Goal: Find specific page/section: Find specific page/section

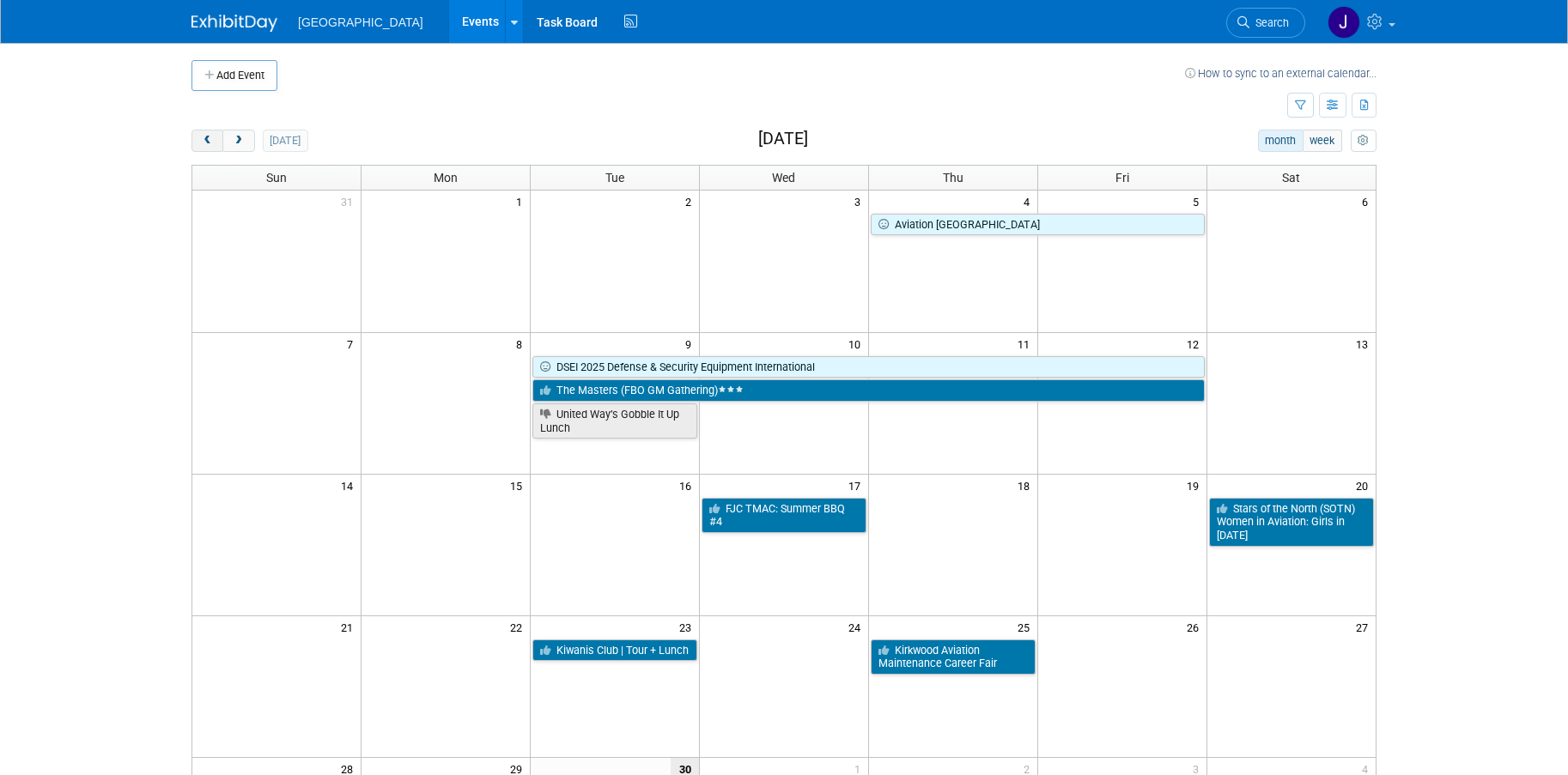
drag, startPoint x: 0, startPoint y: 0, endPoint x: 207, endPoint y: 138, distance: 248.8
click at [207, 138] on span "prev" at bounding box center [208, 141] width 13 height 11
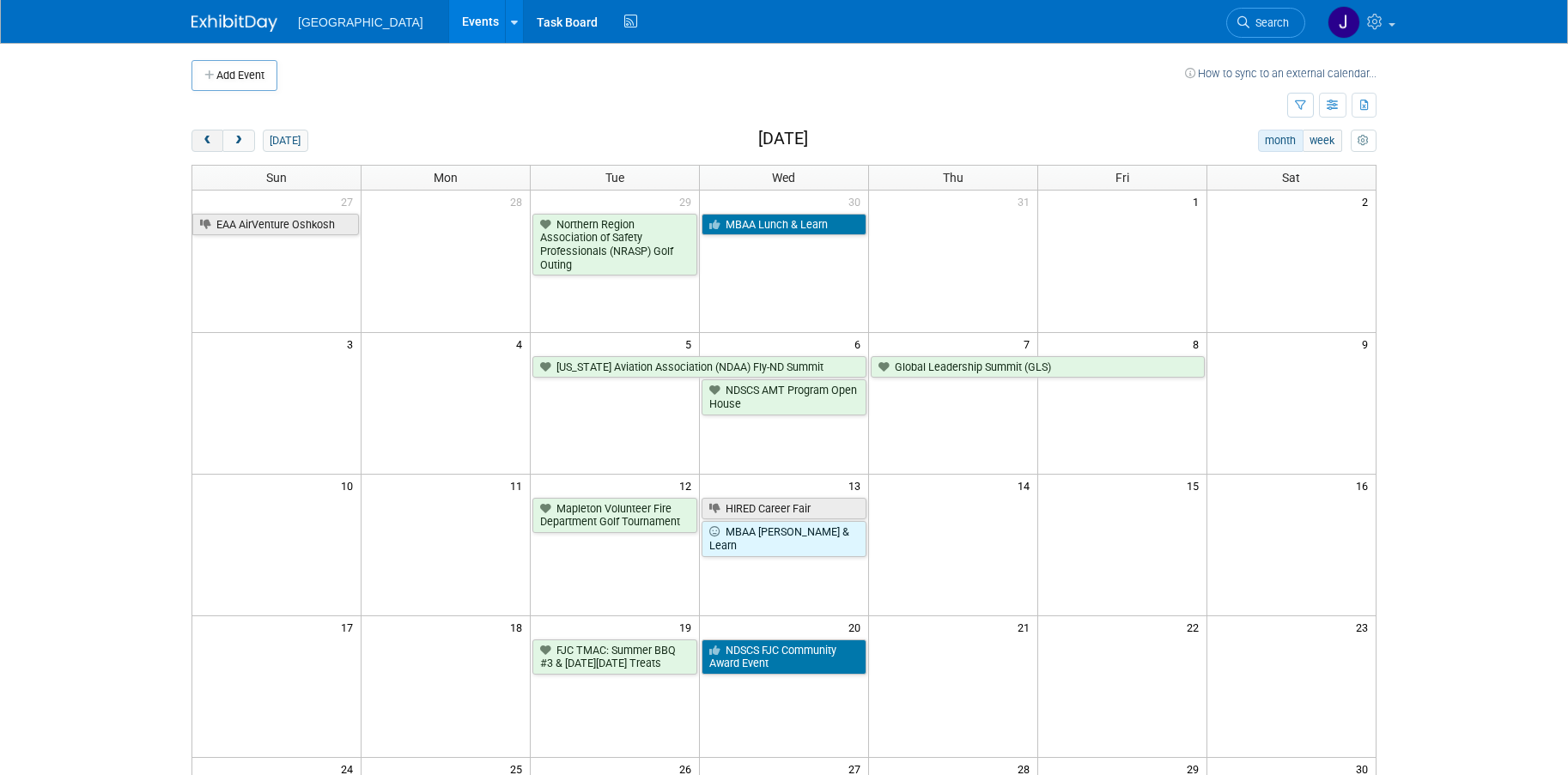
click at [207, 138] on span "prev" at bounding box center [208, 141] width 13 height 11
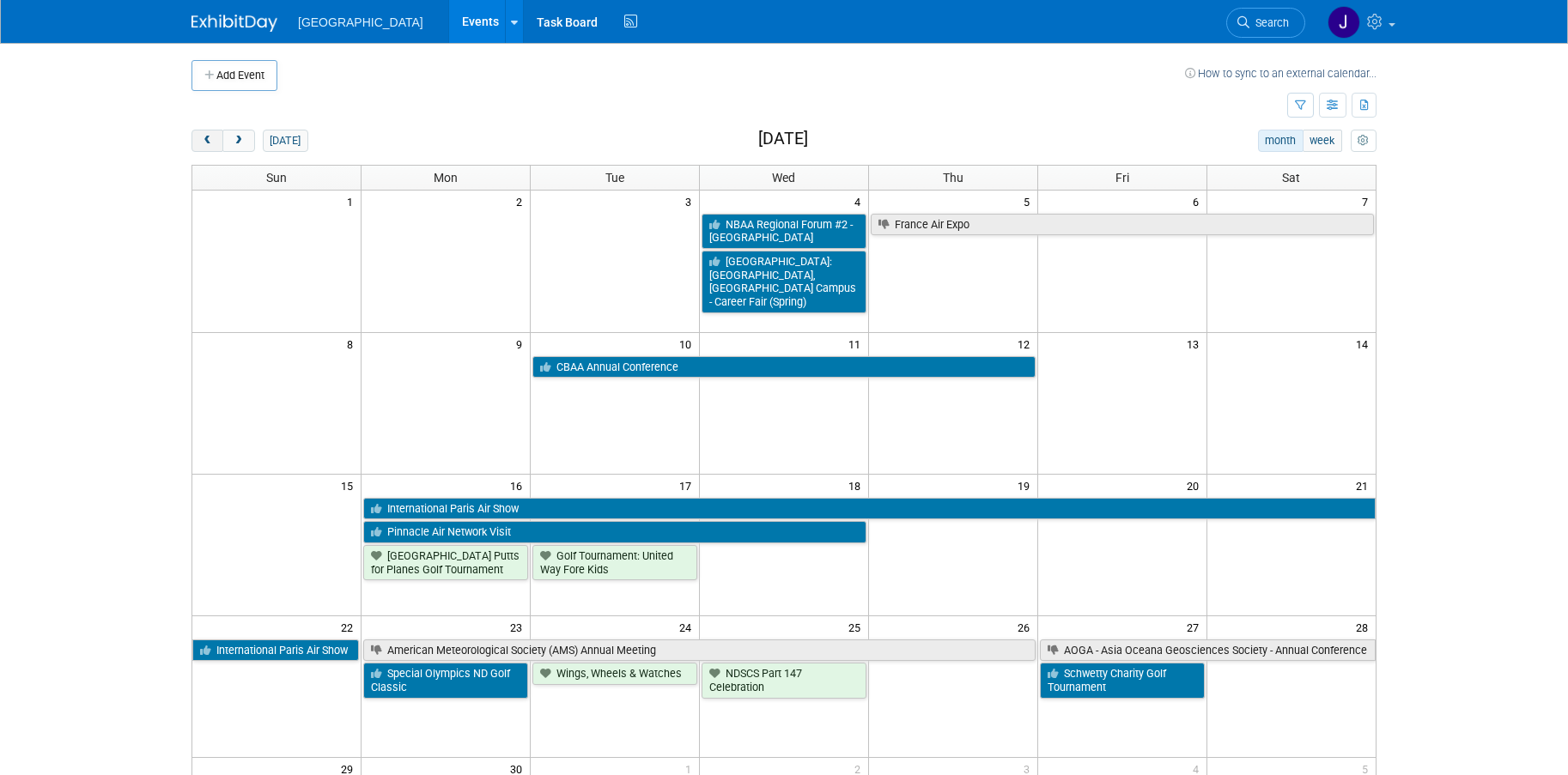
click at [207, 138] on span "prev" at bounding box center [208, 141] width 13 height 11
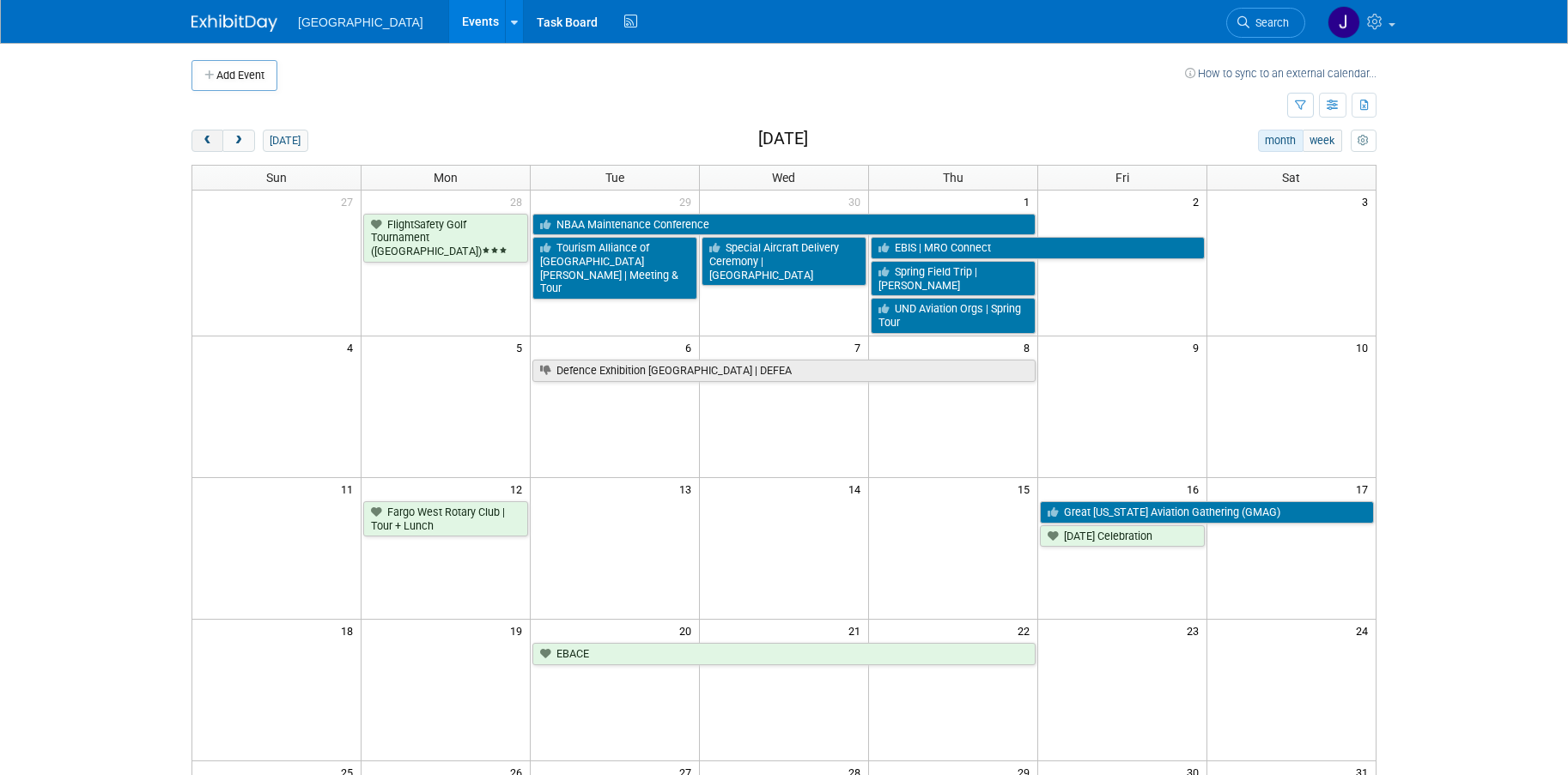
click at [207, 138] on span "prev" at bounding box center [208, 141] width 13 height 11
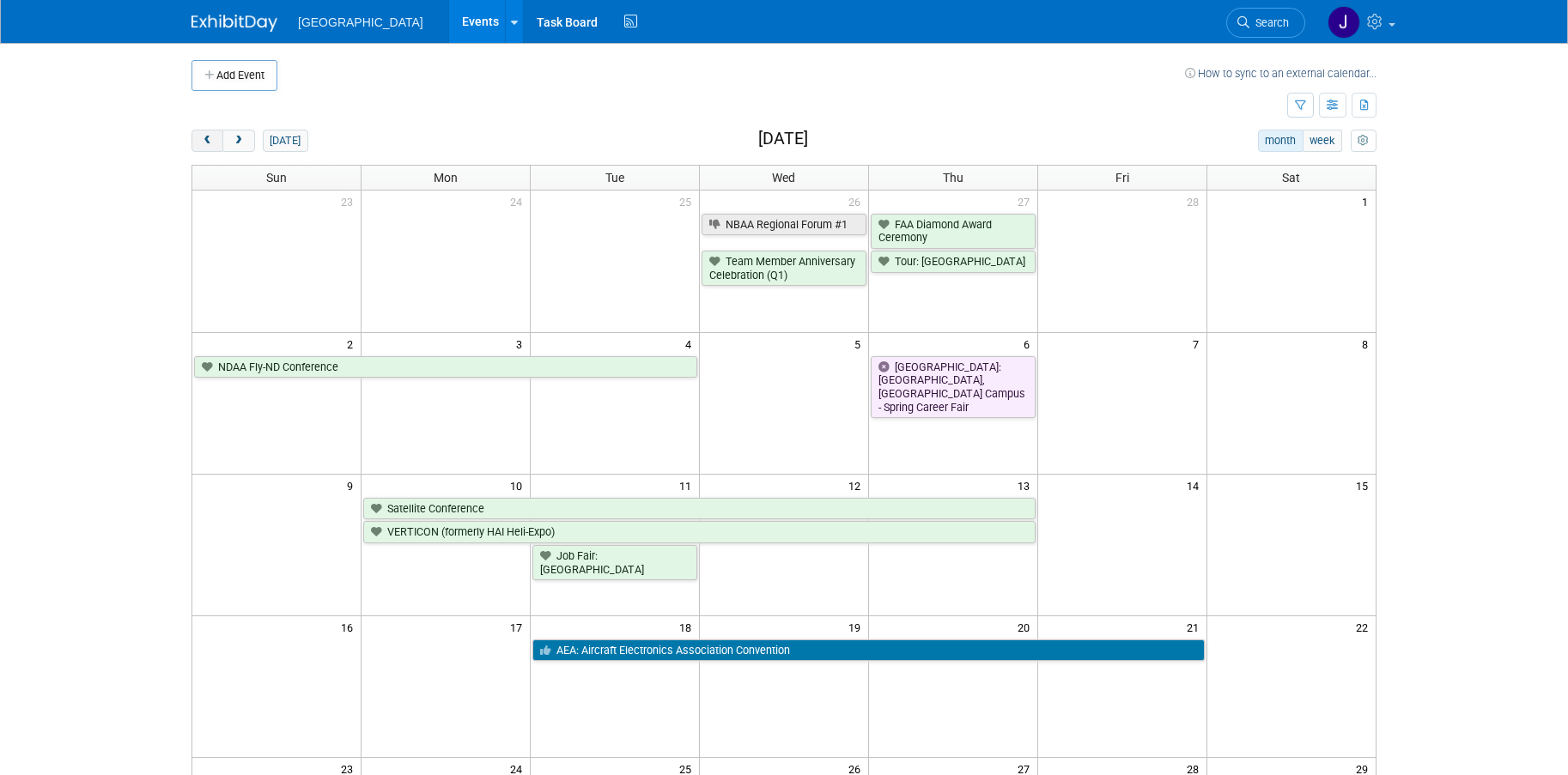
click at [207, 138] on span "prev" at bounding box center [208, 141] width 13 height 11
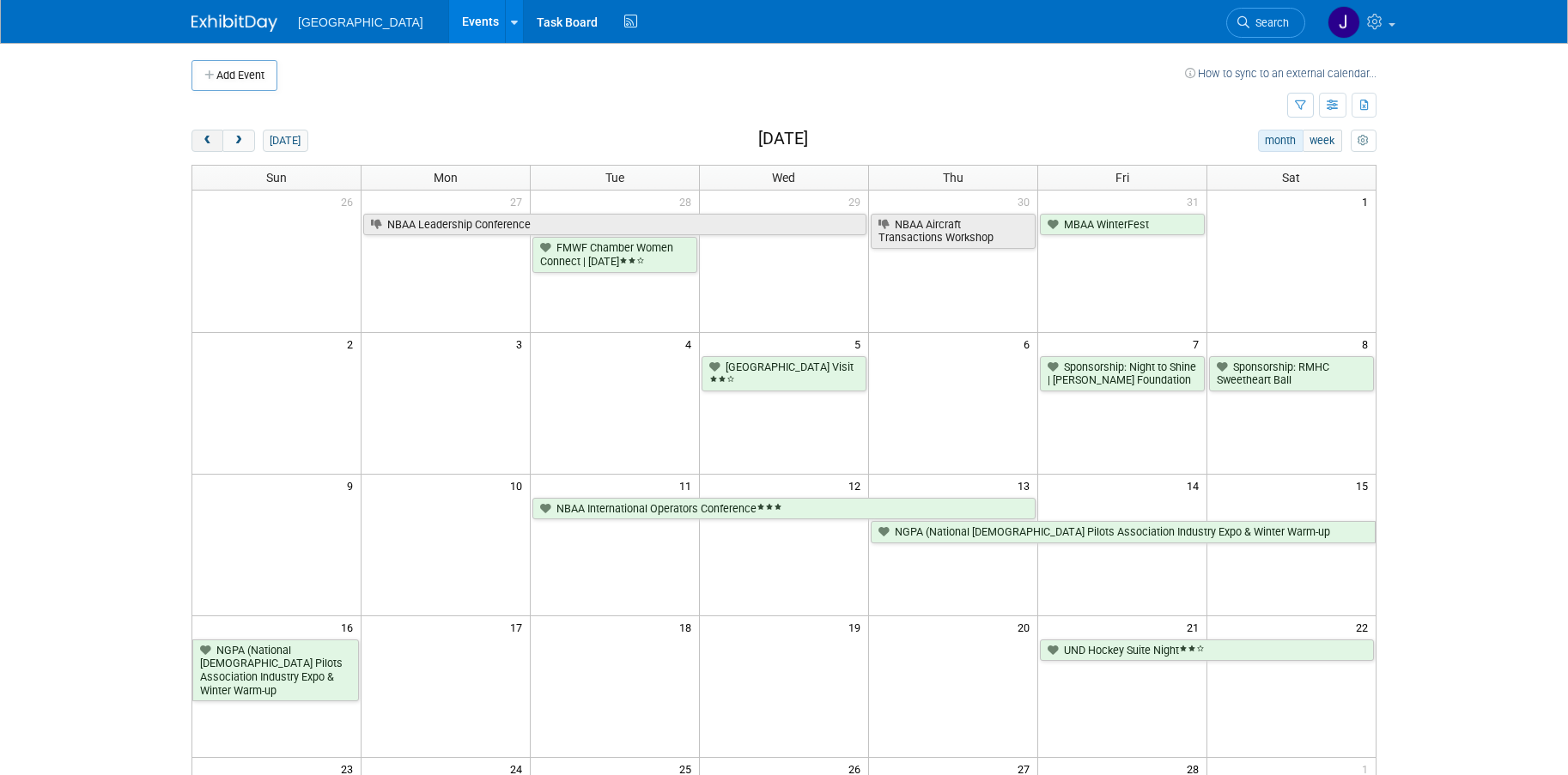
click at [207, 138] on span "prev" at bounding box center [208, 141] width 13 height 11
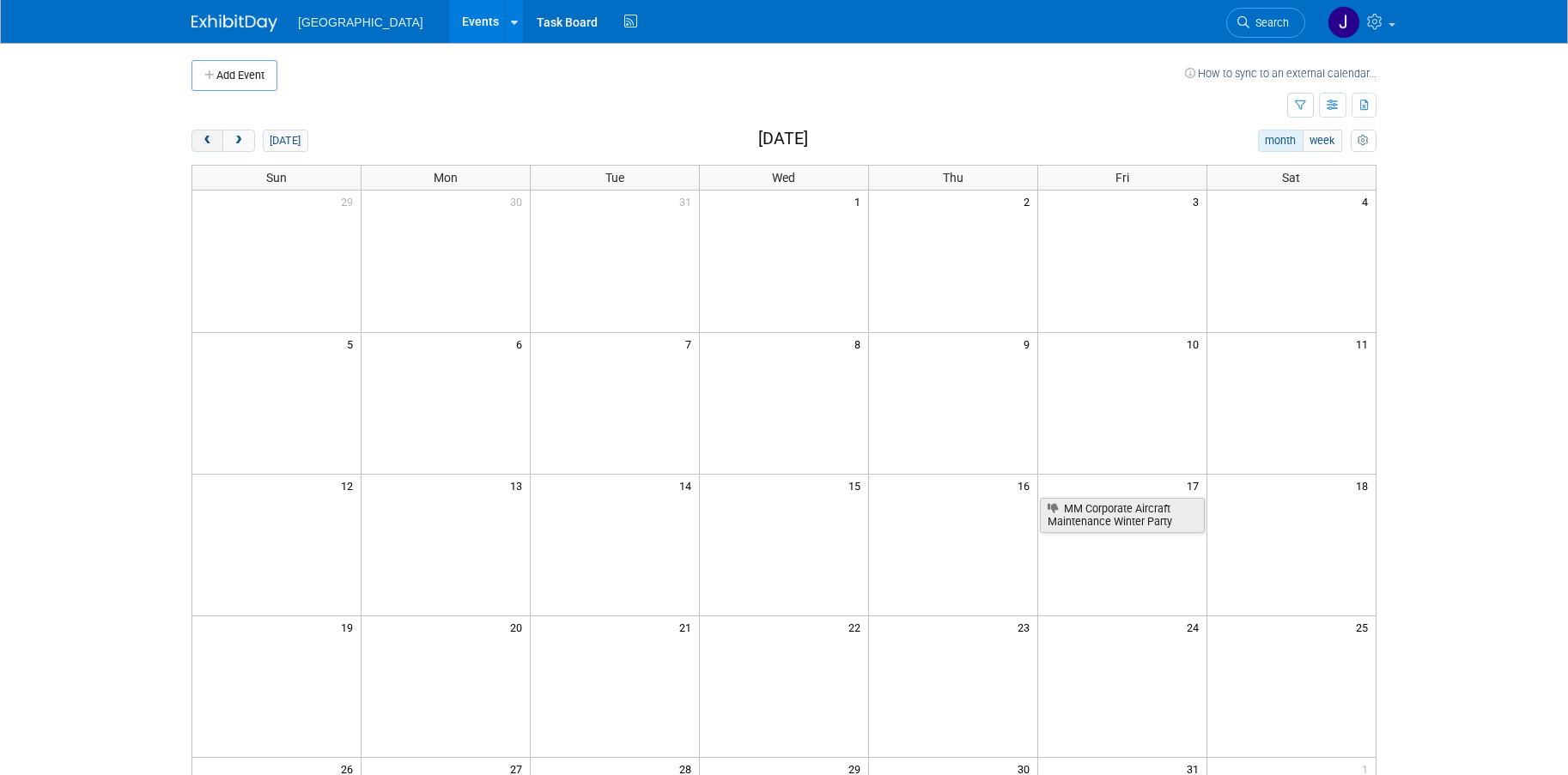
click at [207, 138] on span "prev" at bounding box center [208, 141] width 13 height 11
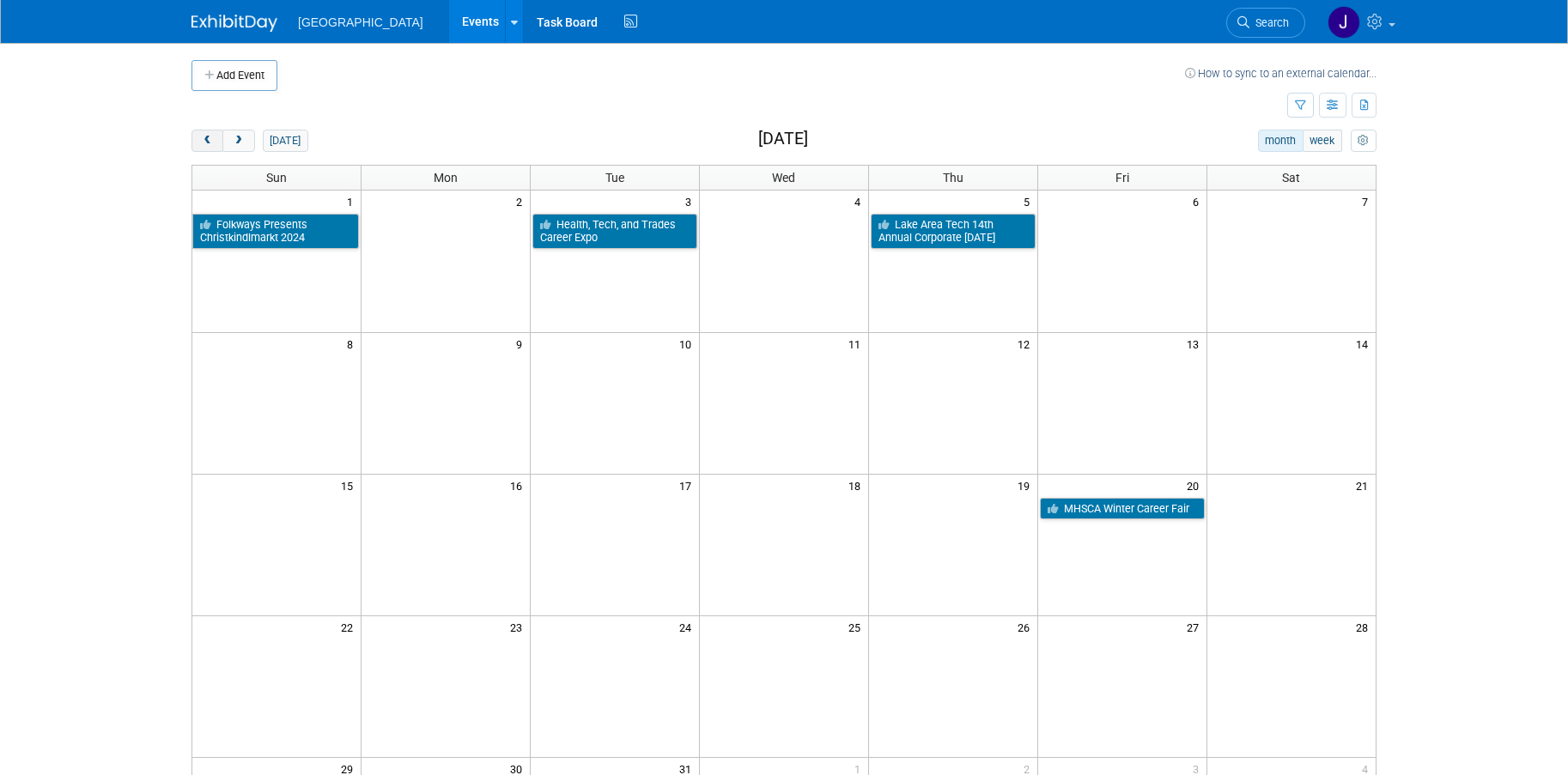
click at [207, 138] on span "prev" at bounding box center [208, 141] width 13 height 11
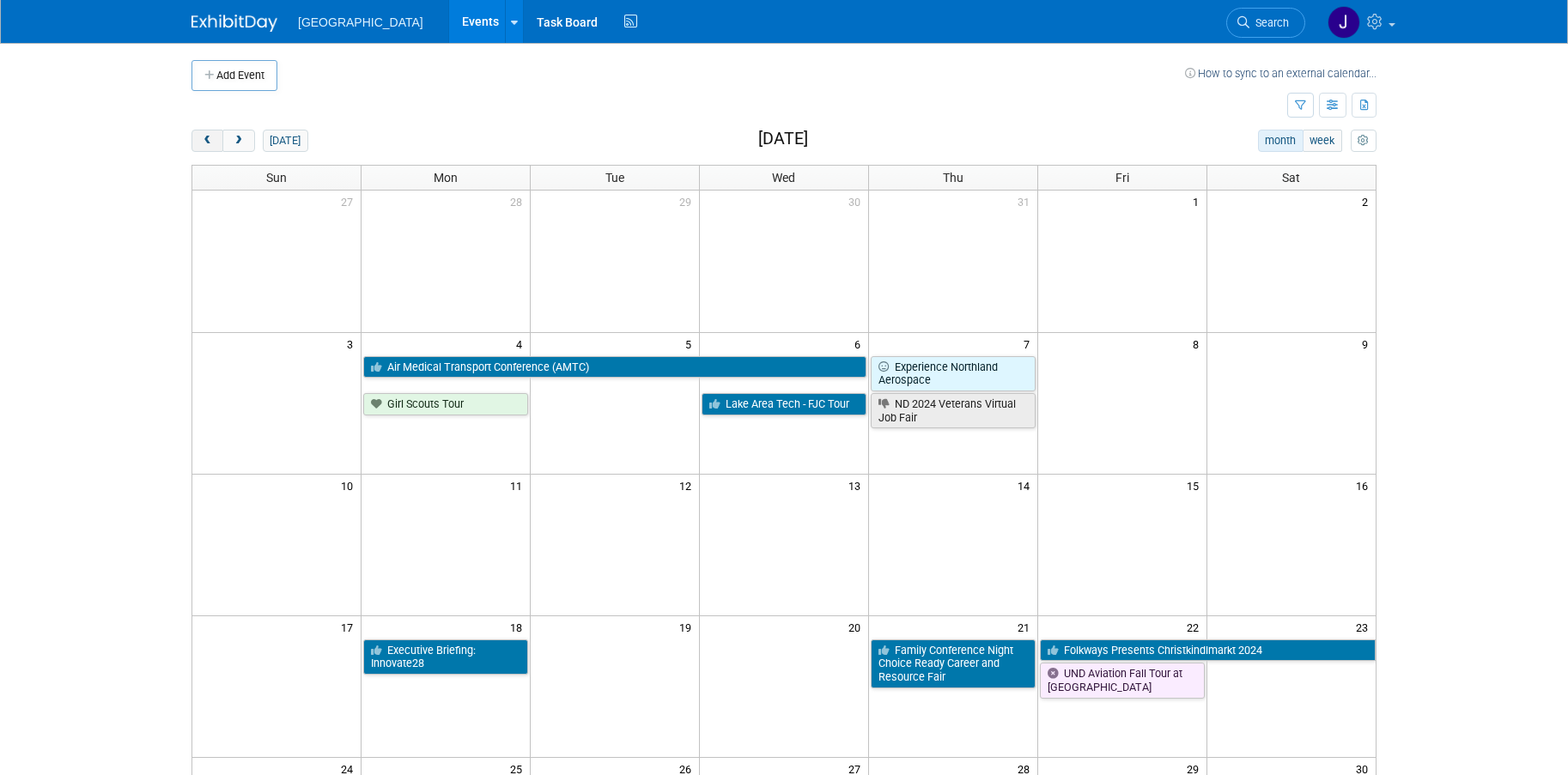
click at [207, 138] on span "prev" at bounding box center [208, 141] width 13 height 11
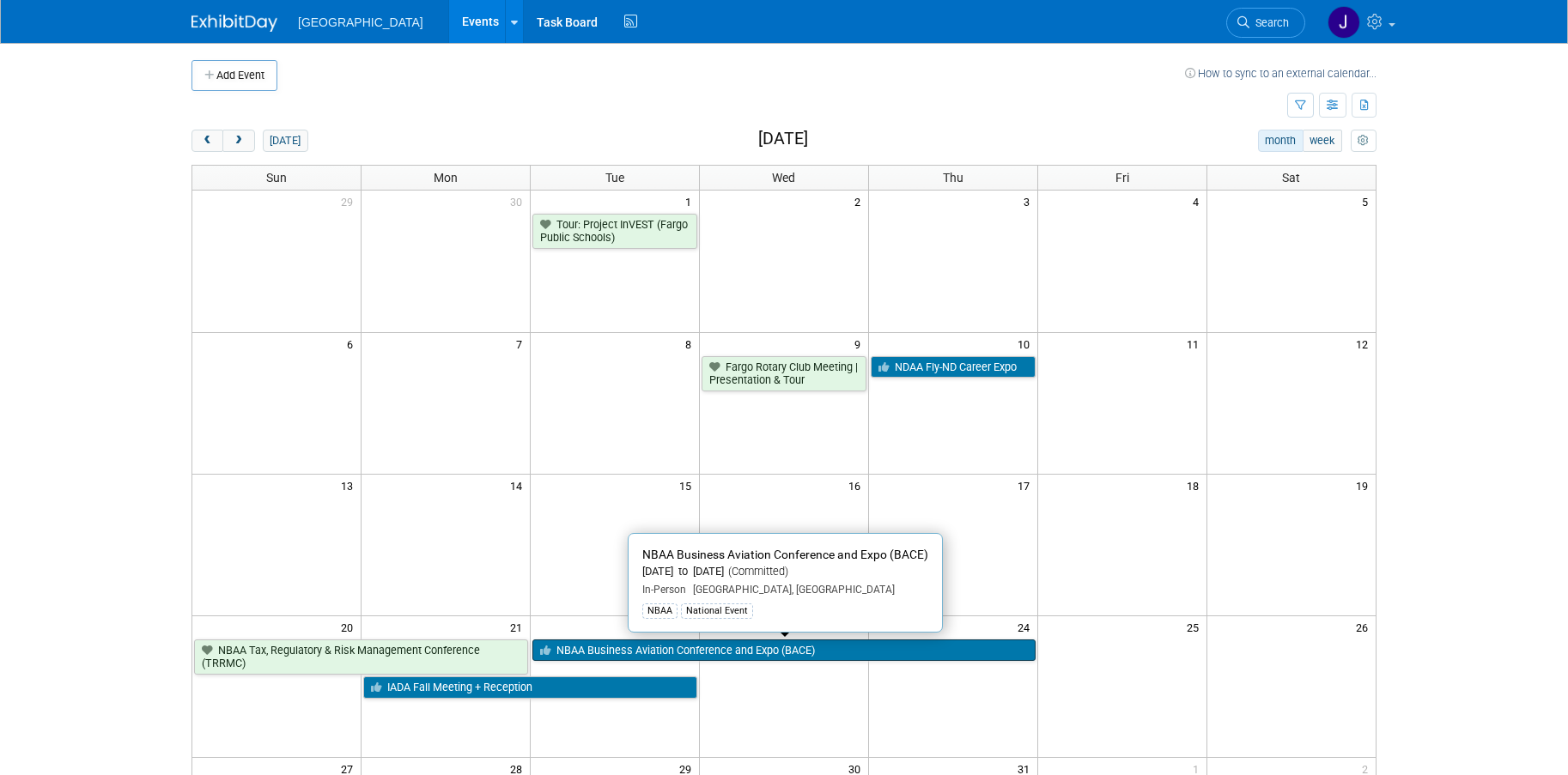
click at [750, 649] on link "NBAA Business Aviation Conference and Expo (BACE)" at bounding box center [784, 650] width 503 height 22
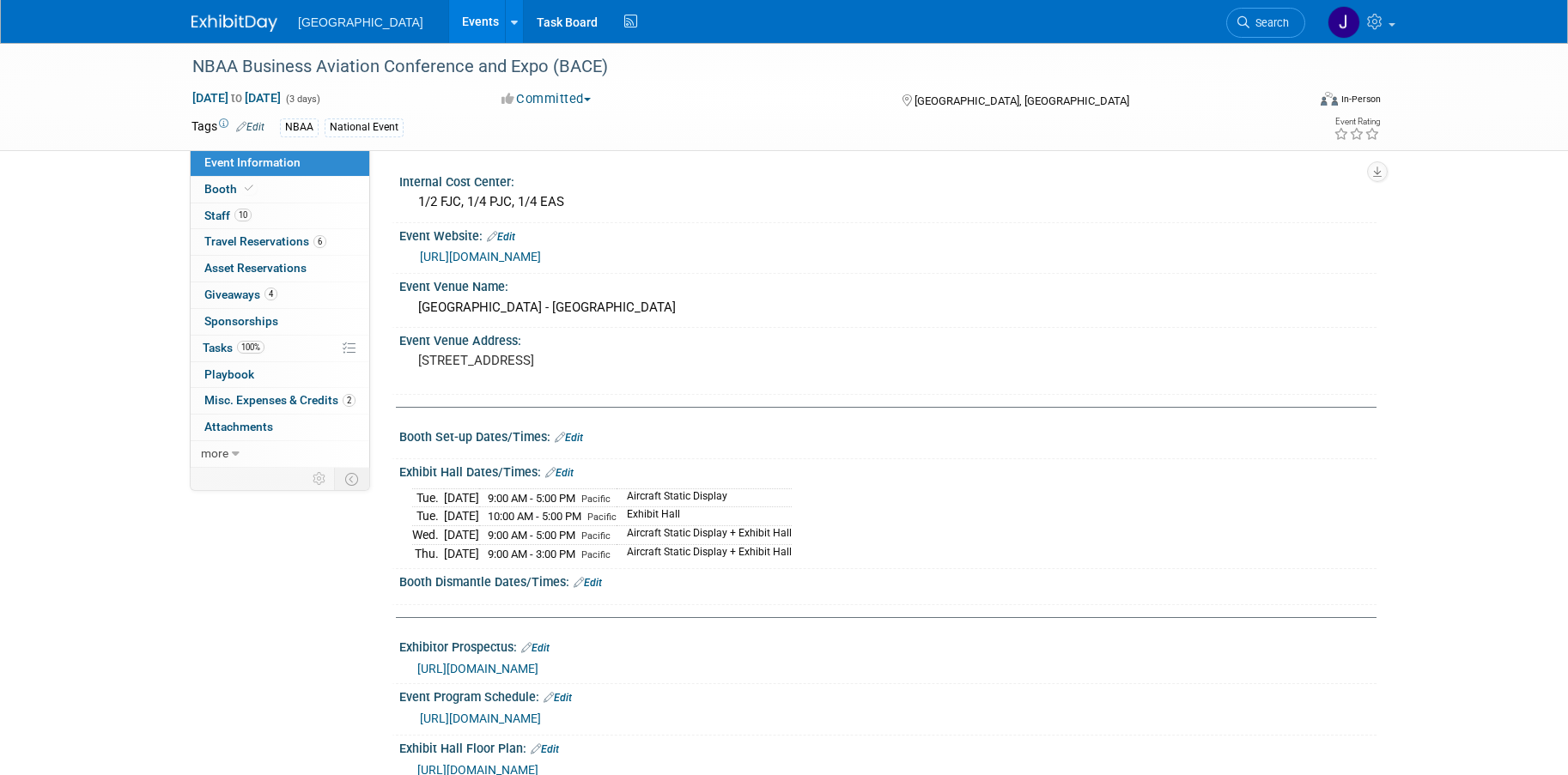
click at [223, 27] on img at bounding box center [233, 23] width 85 height 17
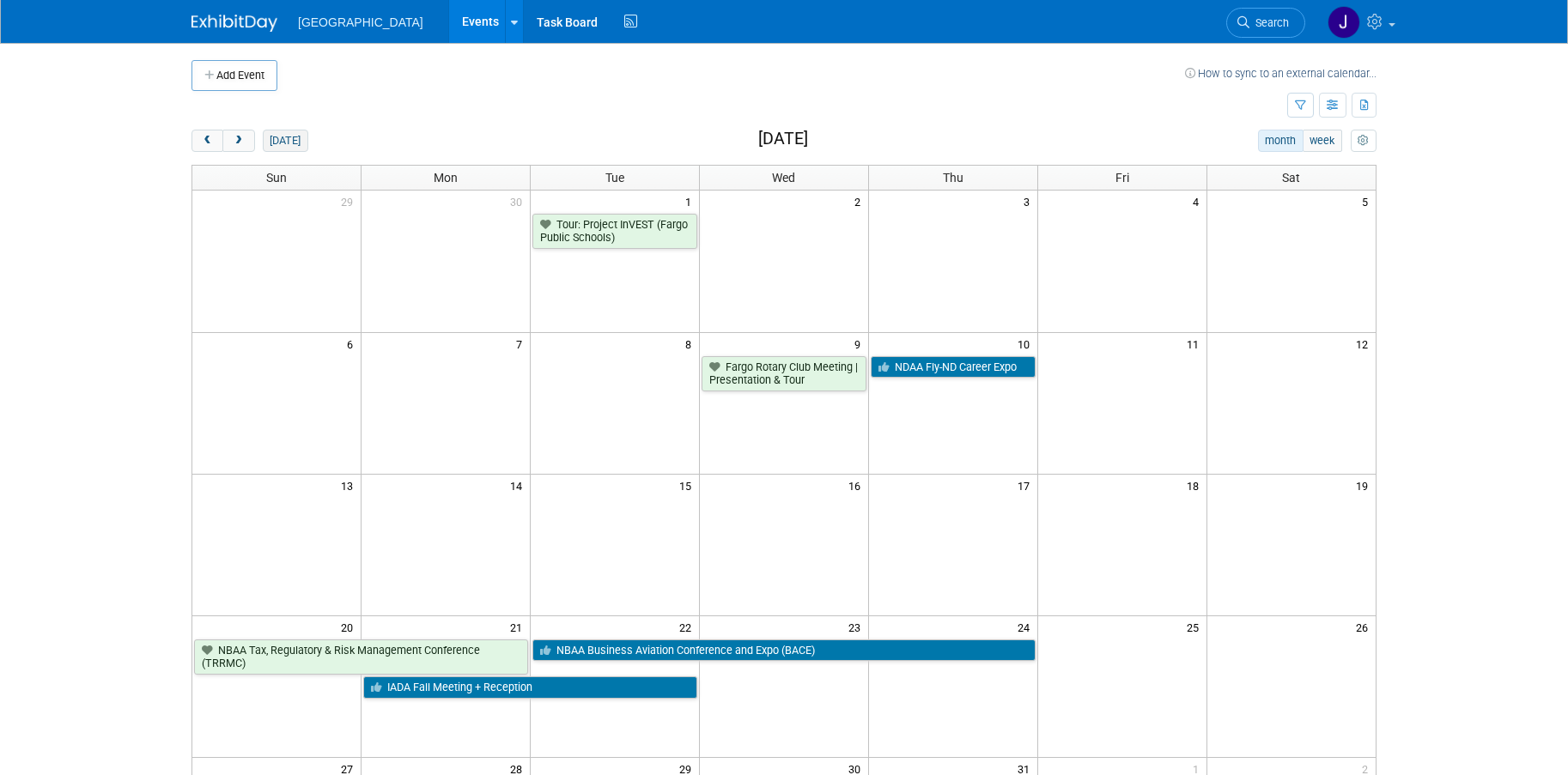
click at [276, 144] on button "[DATE]" at bounding box center [286, 140] width 46 height 22
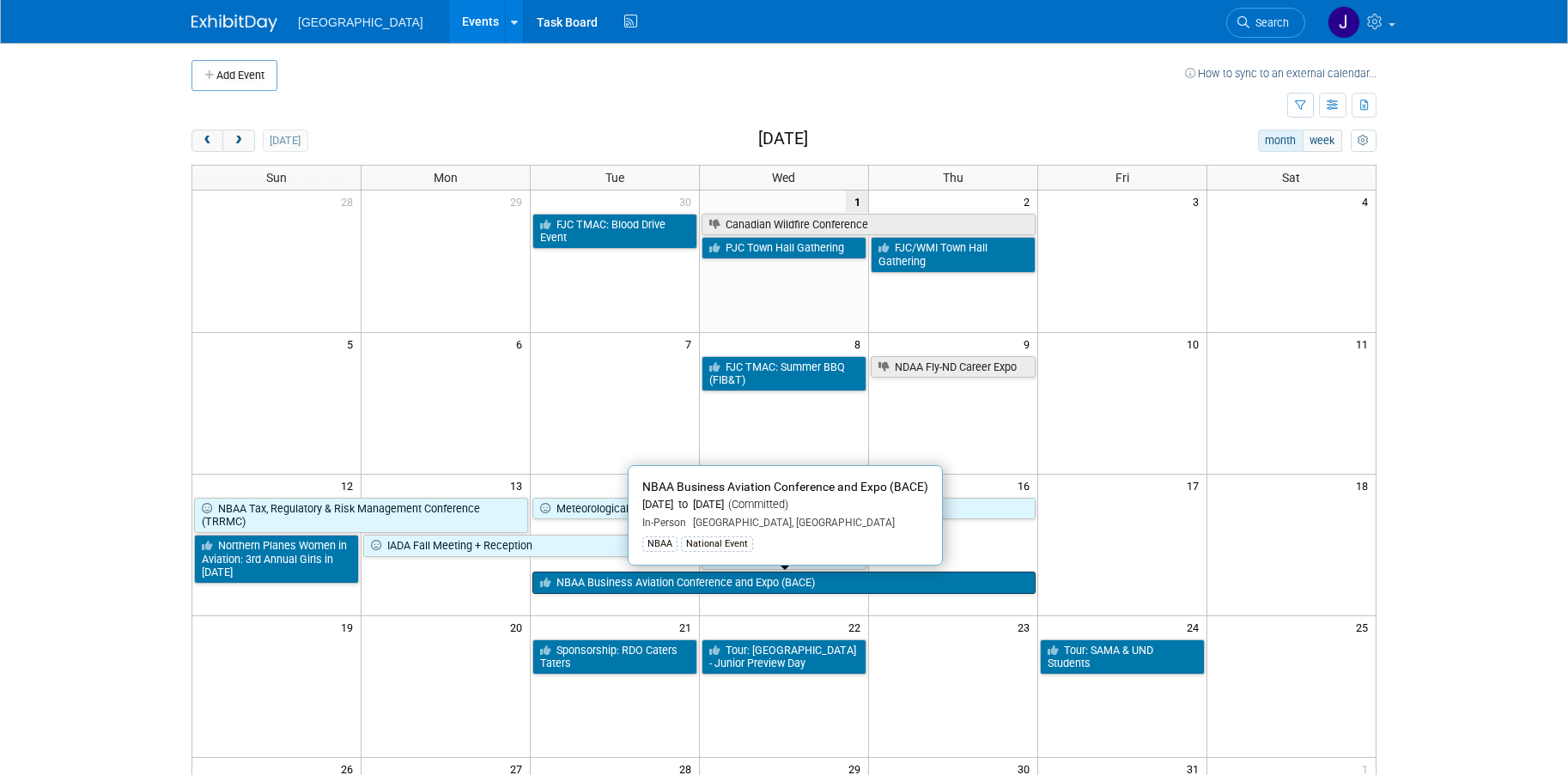
click at [770, 578] on link "NBAA Business Aviation Conference and Expo (BACE)" at bounding box center [784, 583] width 503 height 22
